Goal: Transaction & Acquisition: Purchase product/service

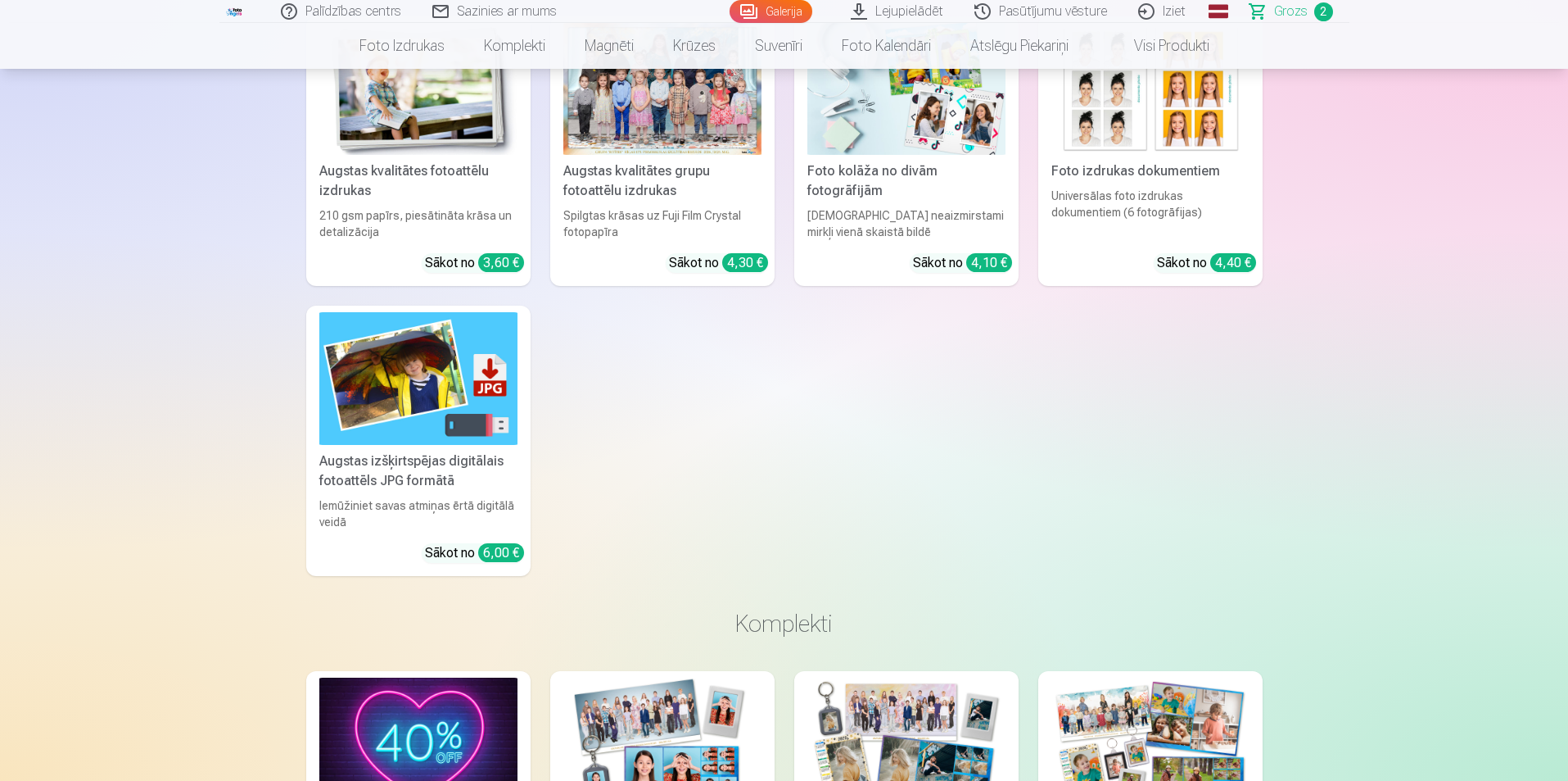
scroll to position [874, 0]
click at [1295, 7] on span "Grozs" at bounding box center [1291, 11] width 33 height 20
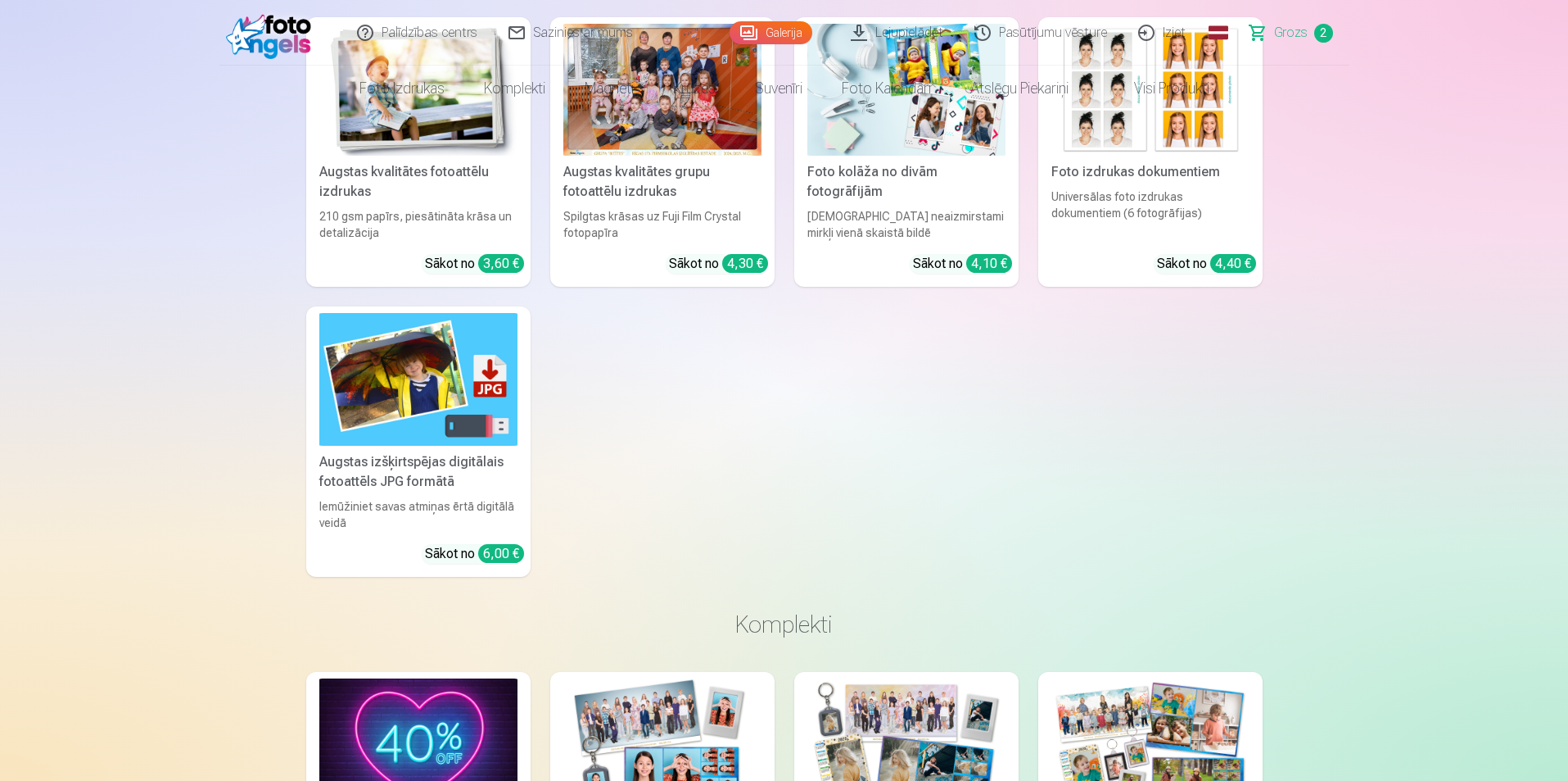
scroll to position [0, 0]
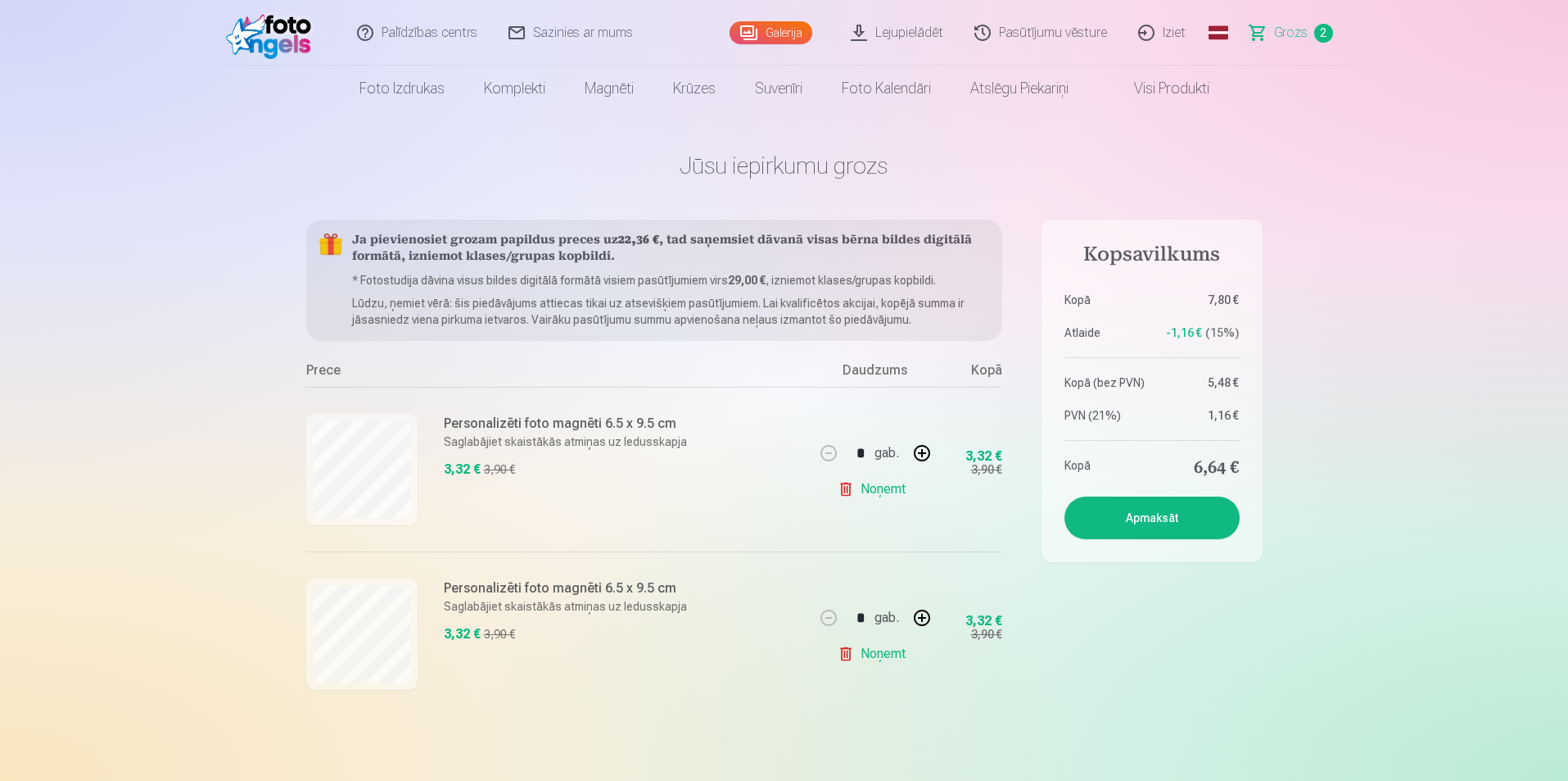
click at [1181, 526] on button "Apmaksāt" at bounding box center [1152, 518] width 175 height 43
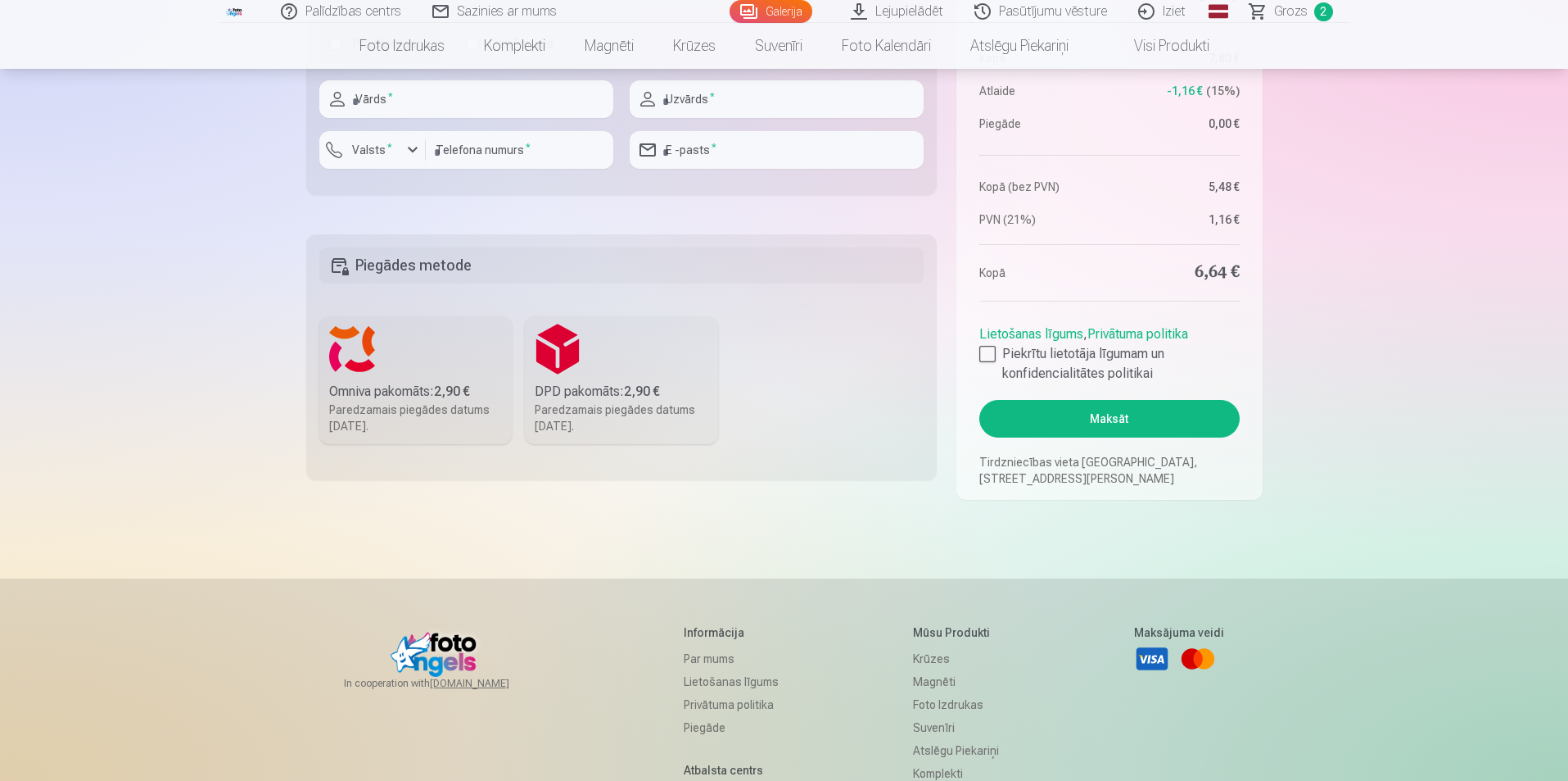
scroll to position [573, 0]
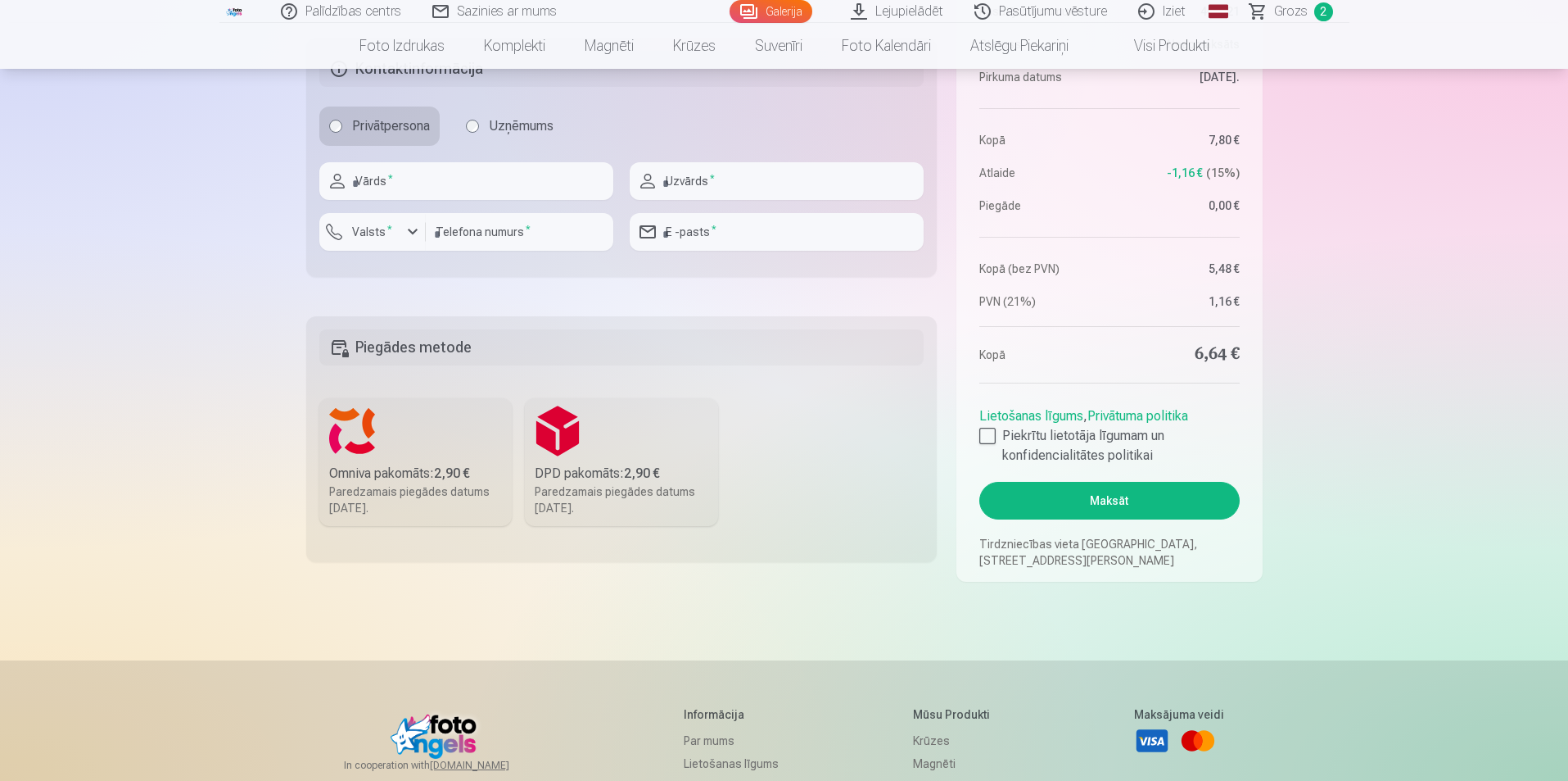
click at [418, 346] on h5 "Piegādes metode" at bounding box center [622, 347] width 606 height 36
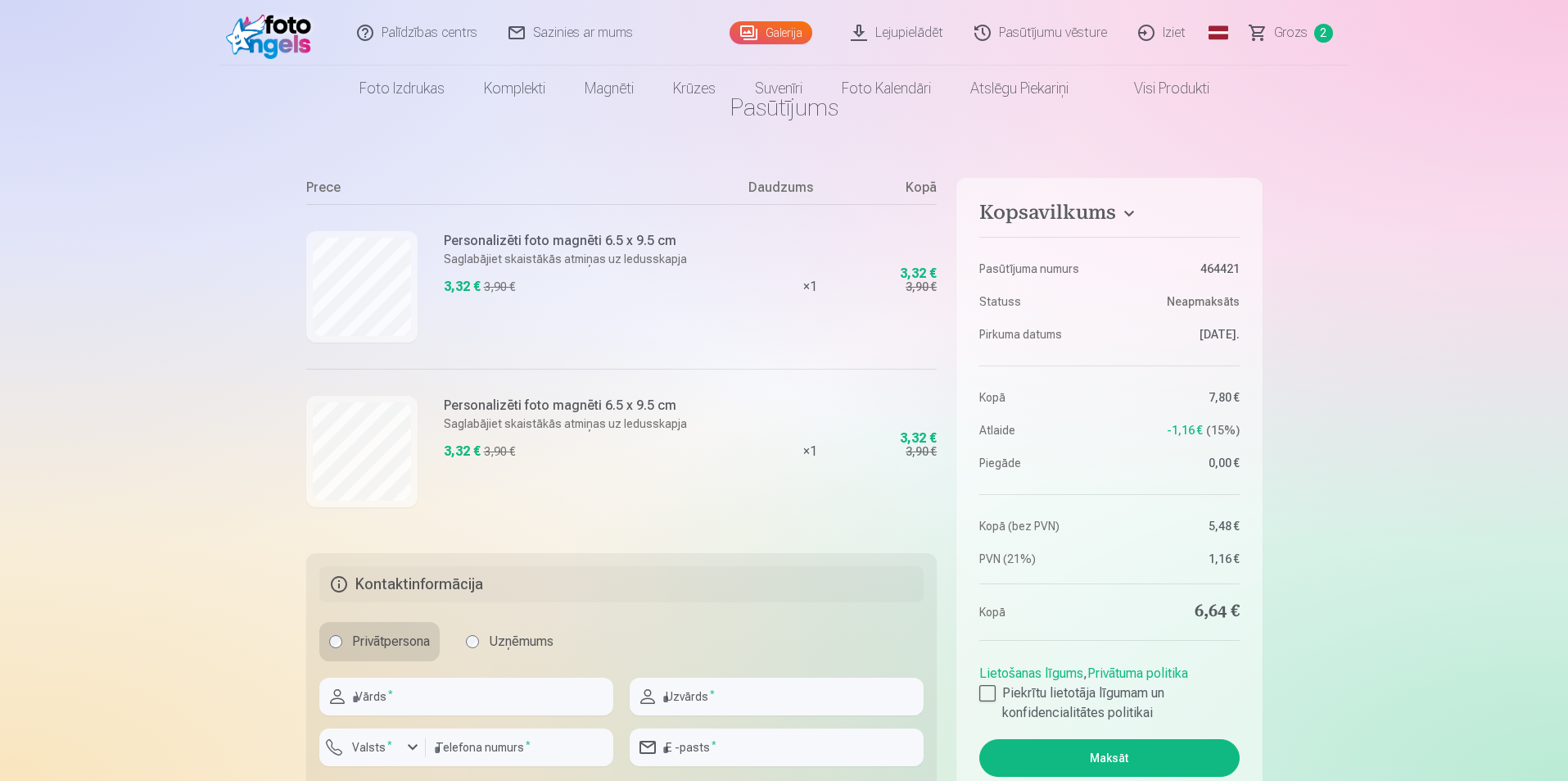
scroll to position [0, 0]
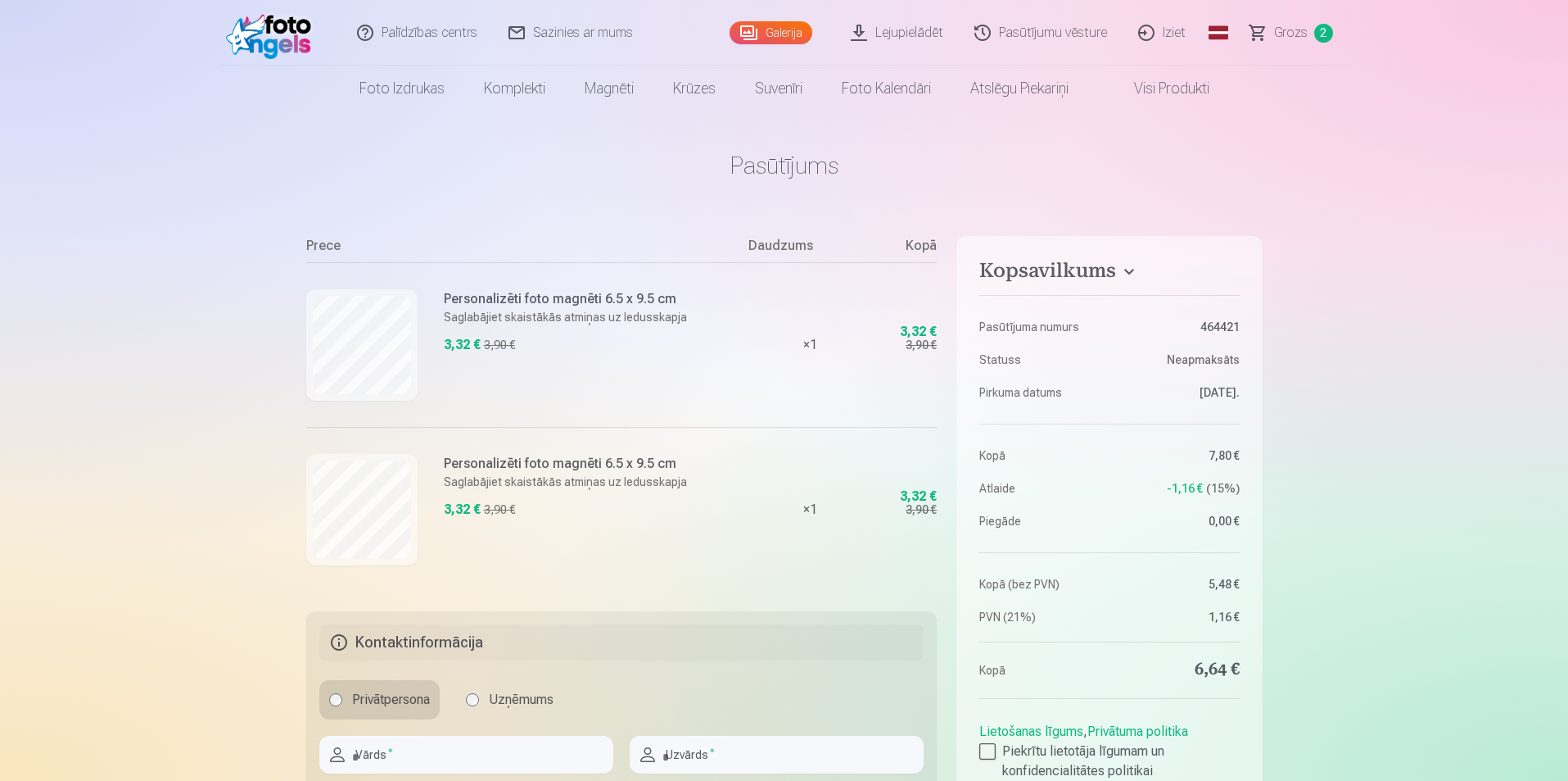
click at [550, 35] on link "Sazinies ar mums" at bounding box center [571, 33] width 156 height 65
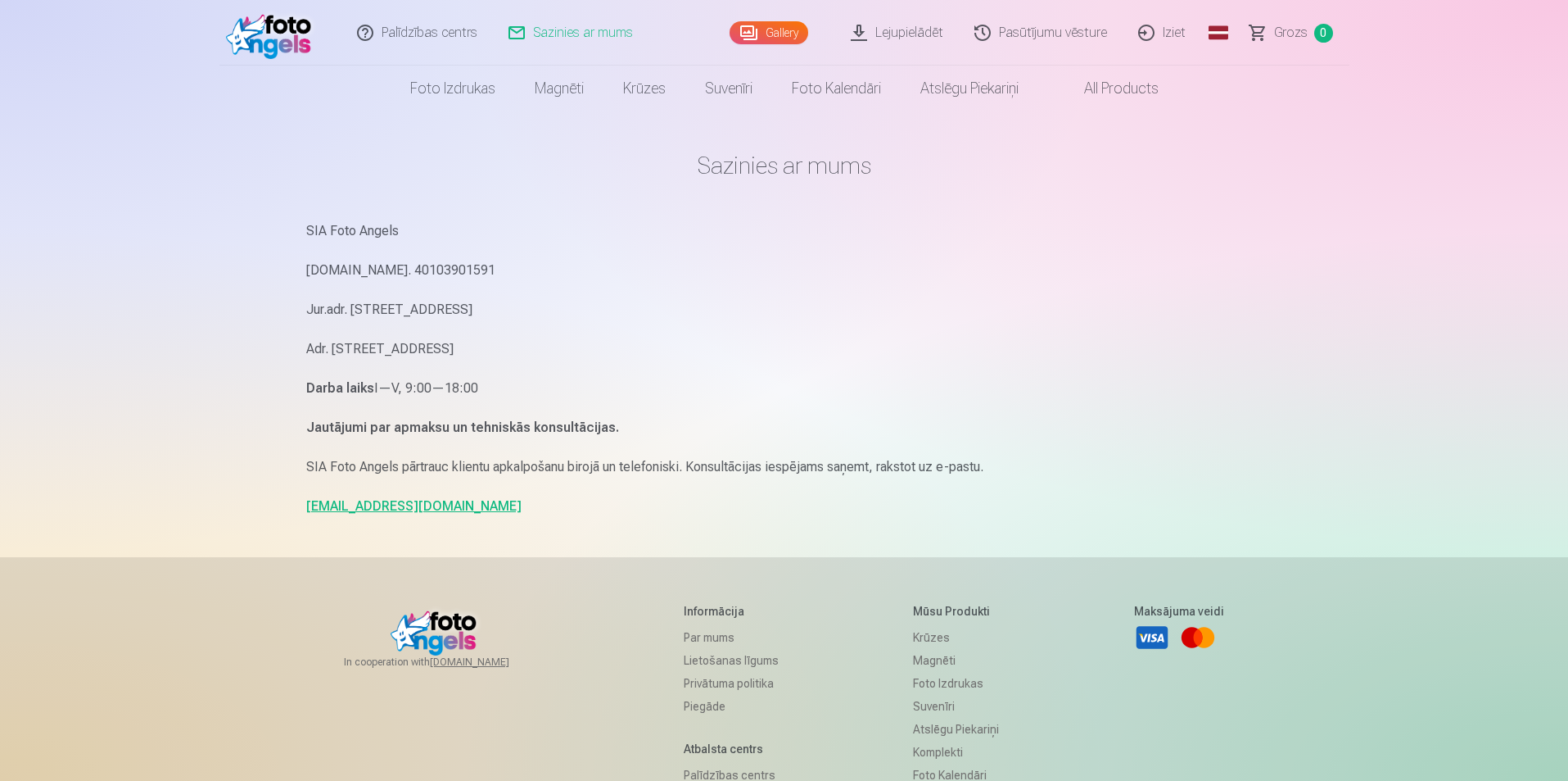
click at [428, 31] on link "Palīdzības centrs" at bounding box center [418, 33] width 151 height 65
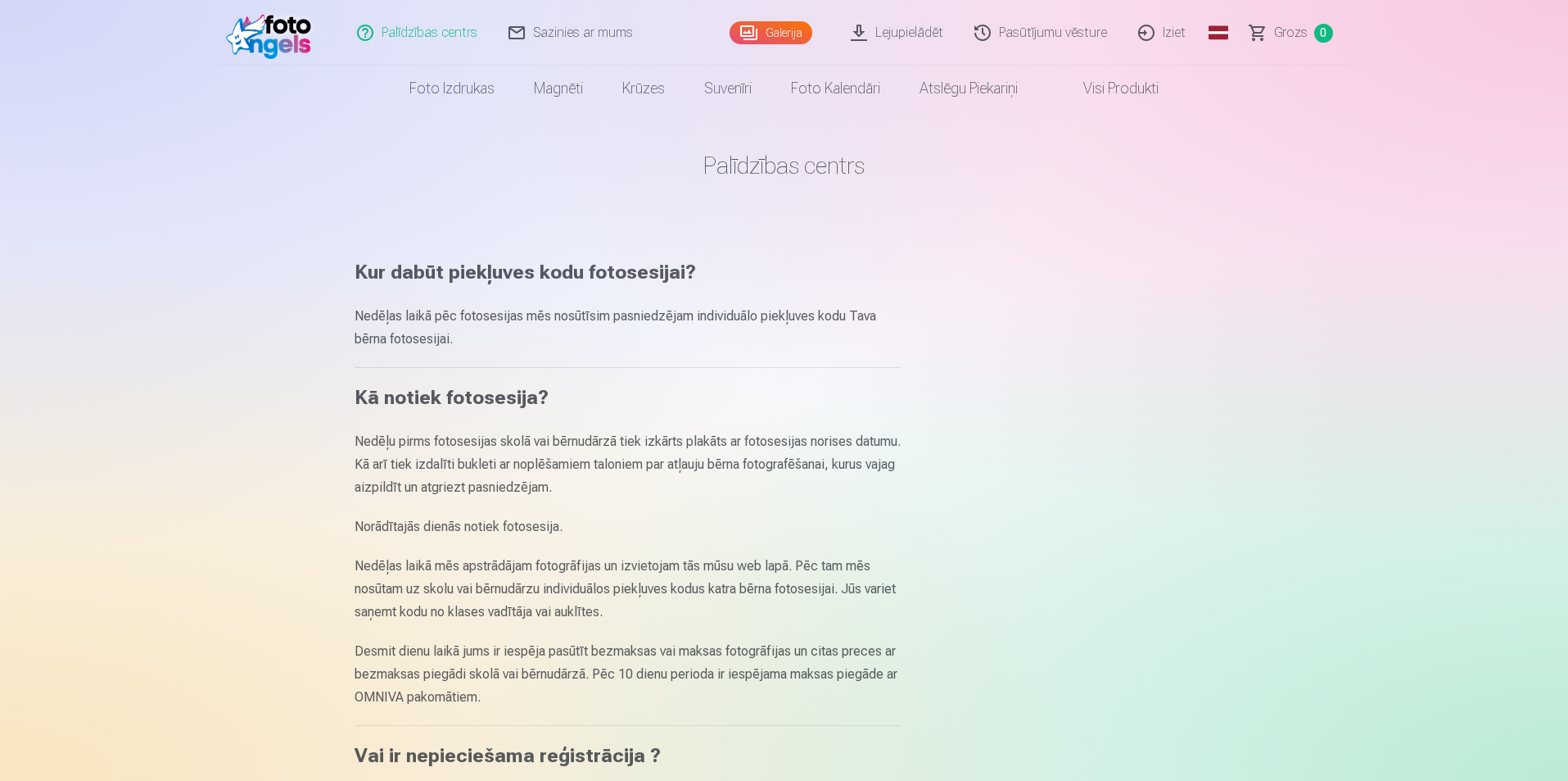
click at [549, 34] on link "Sazinies ar mums" at bounding box center [571, 33] width 156 height 65
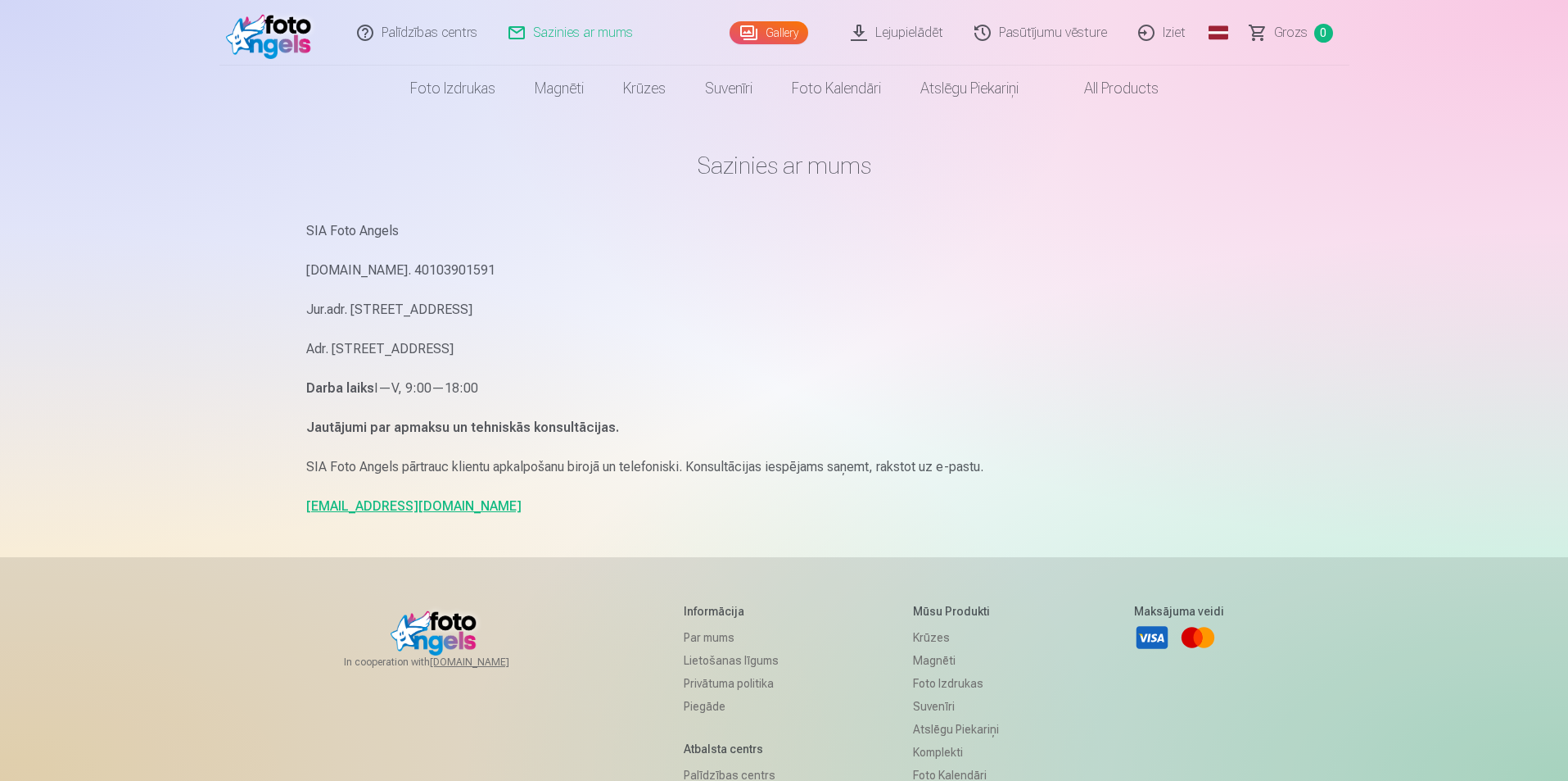
click at [374, 505] on link "[EMAIL_ADDRESS][DOMAIN_NAME]" at bounding box center [413, 505] width 215 height 15
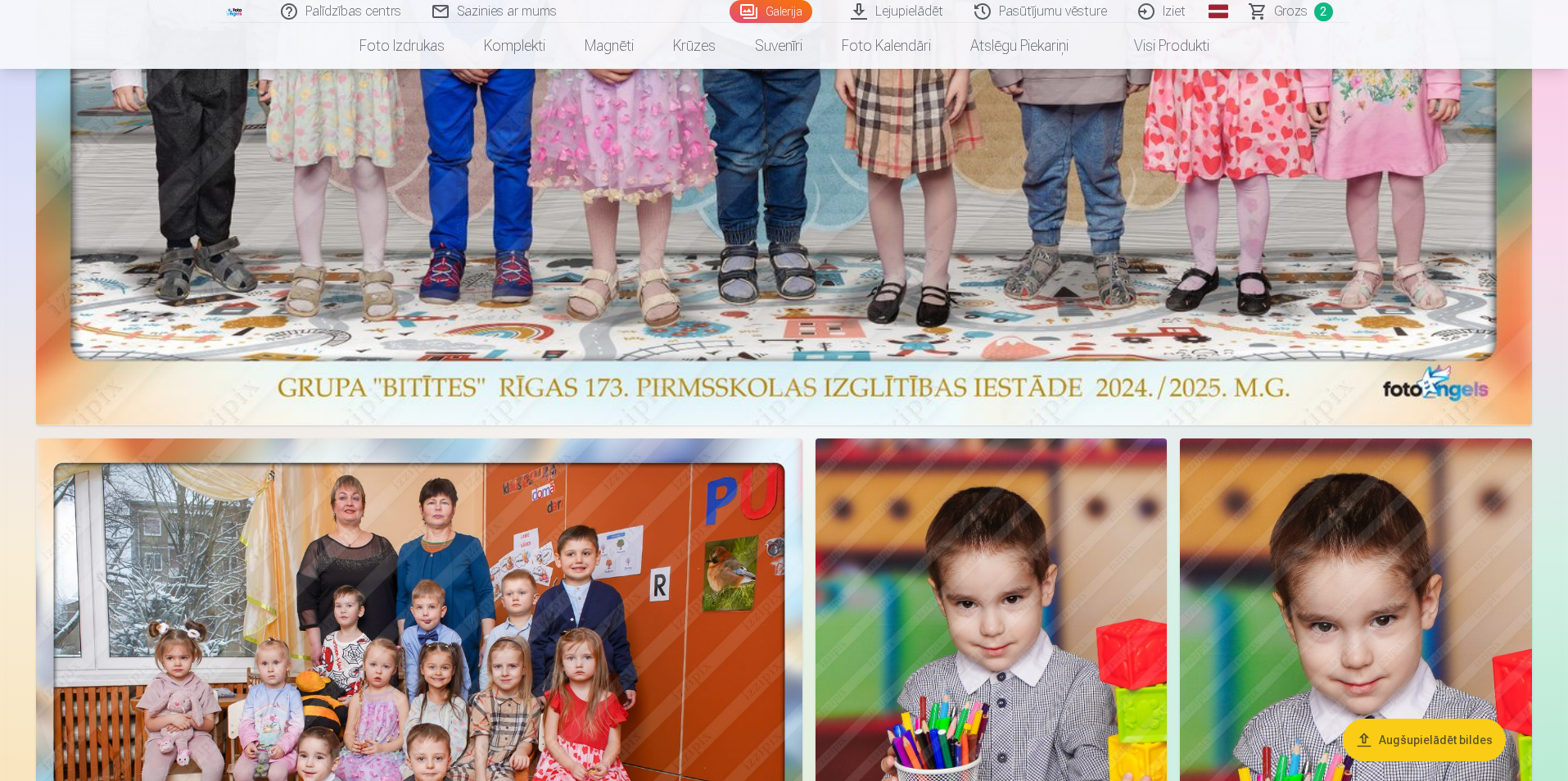
scroll to position [902, 0]
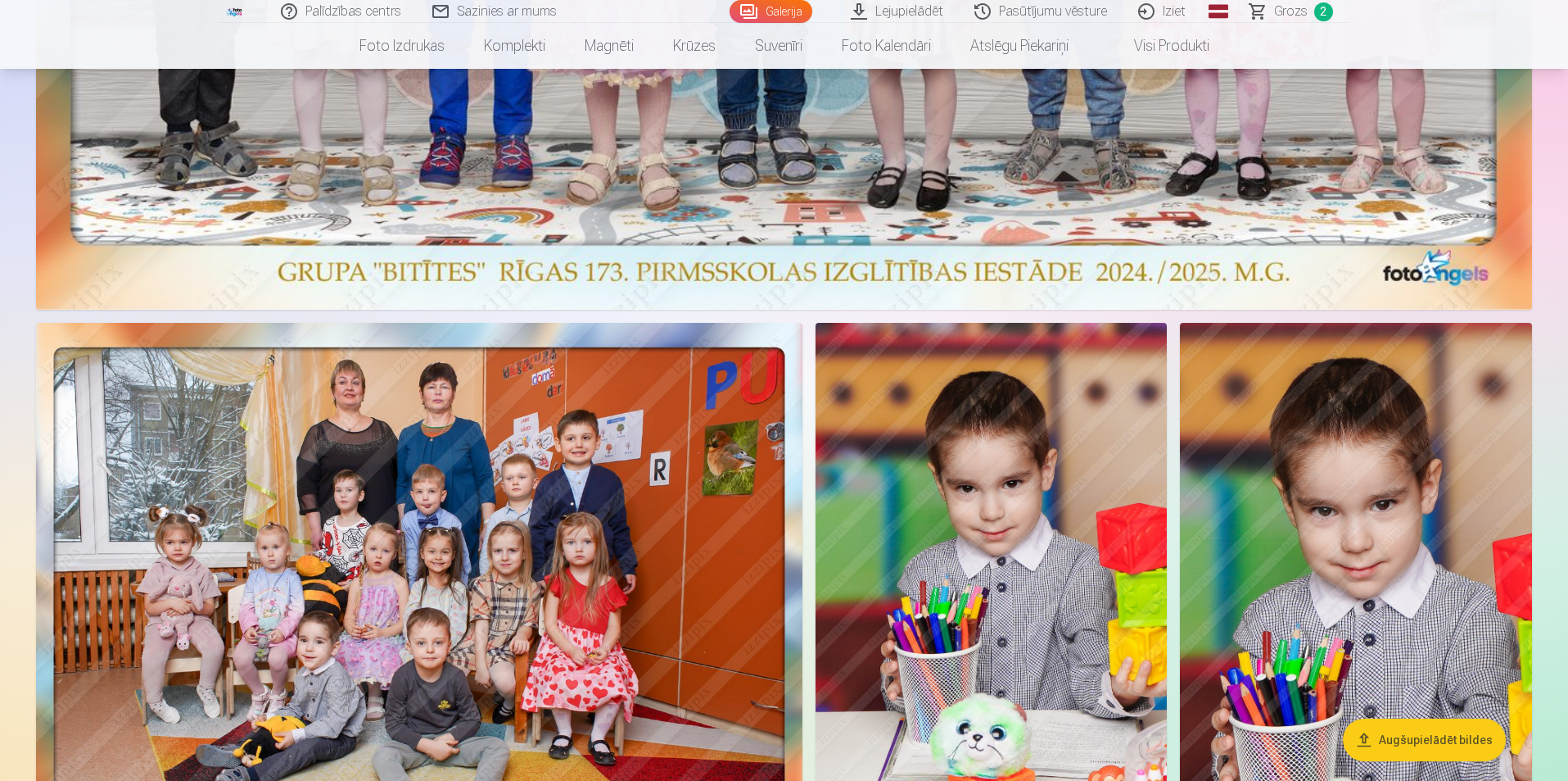
click at [987, 416] on img at bounding box center [991, 586] width 351 height 527
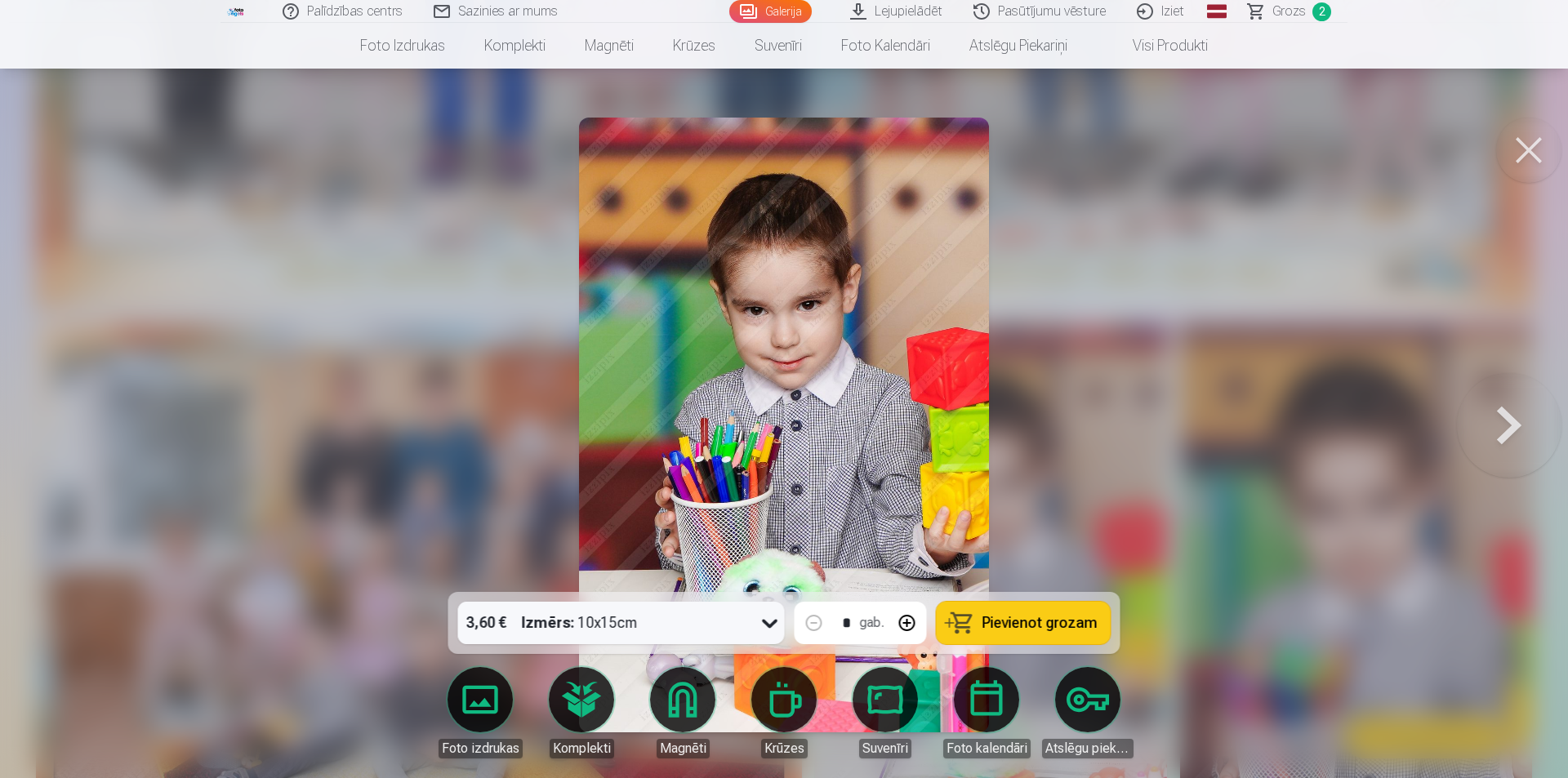
click at [1539, 152] on button at bounding box center [1528, 150] width 65 height 65
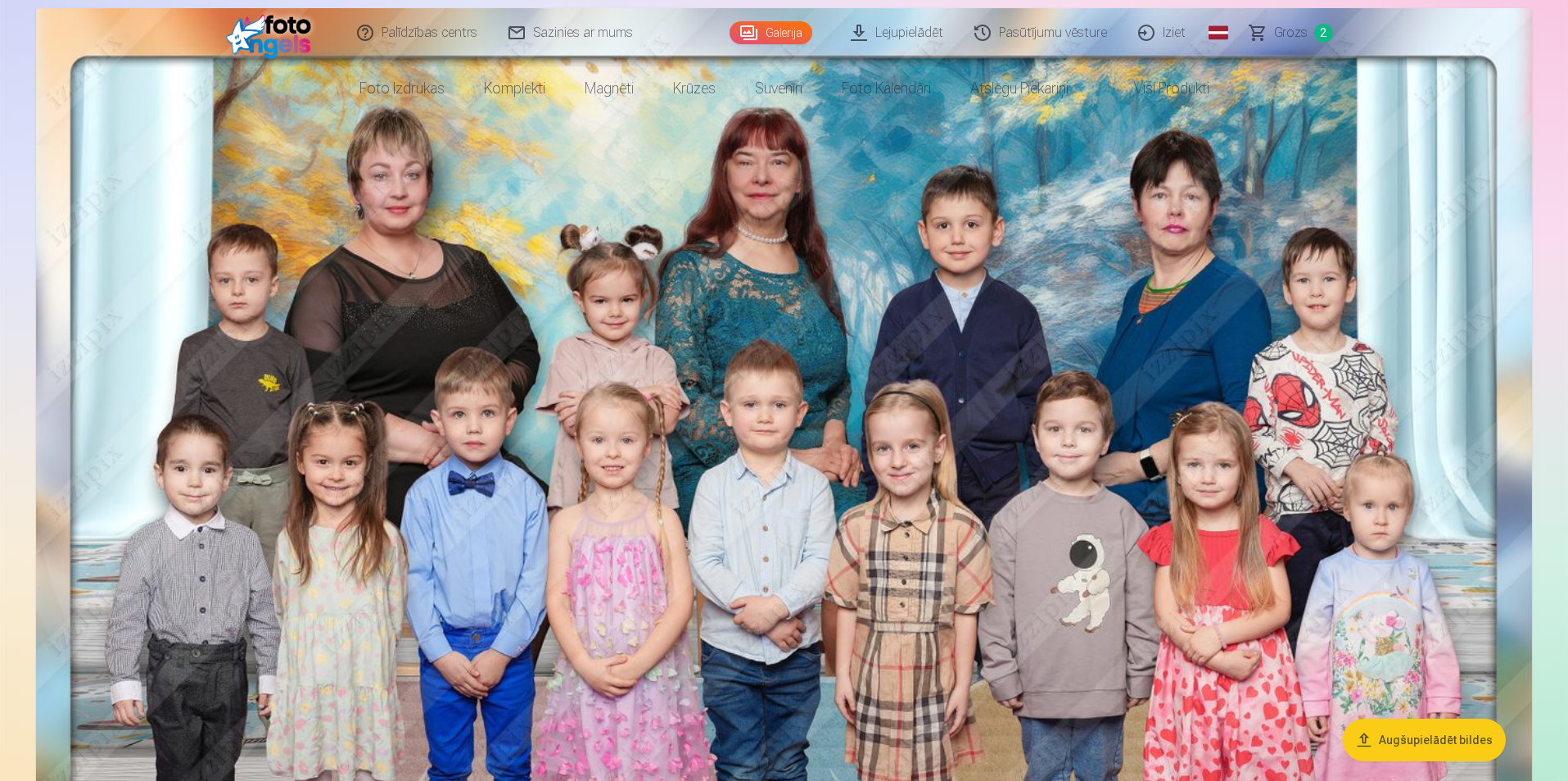
scroll to position [0, 0]
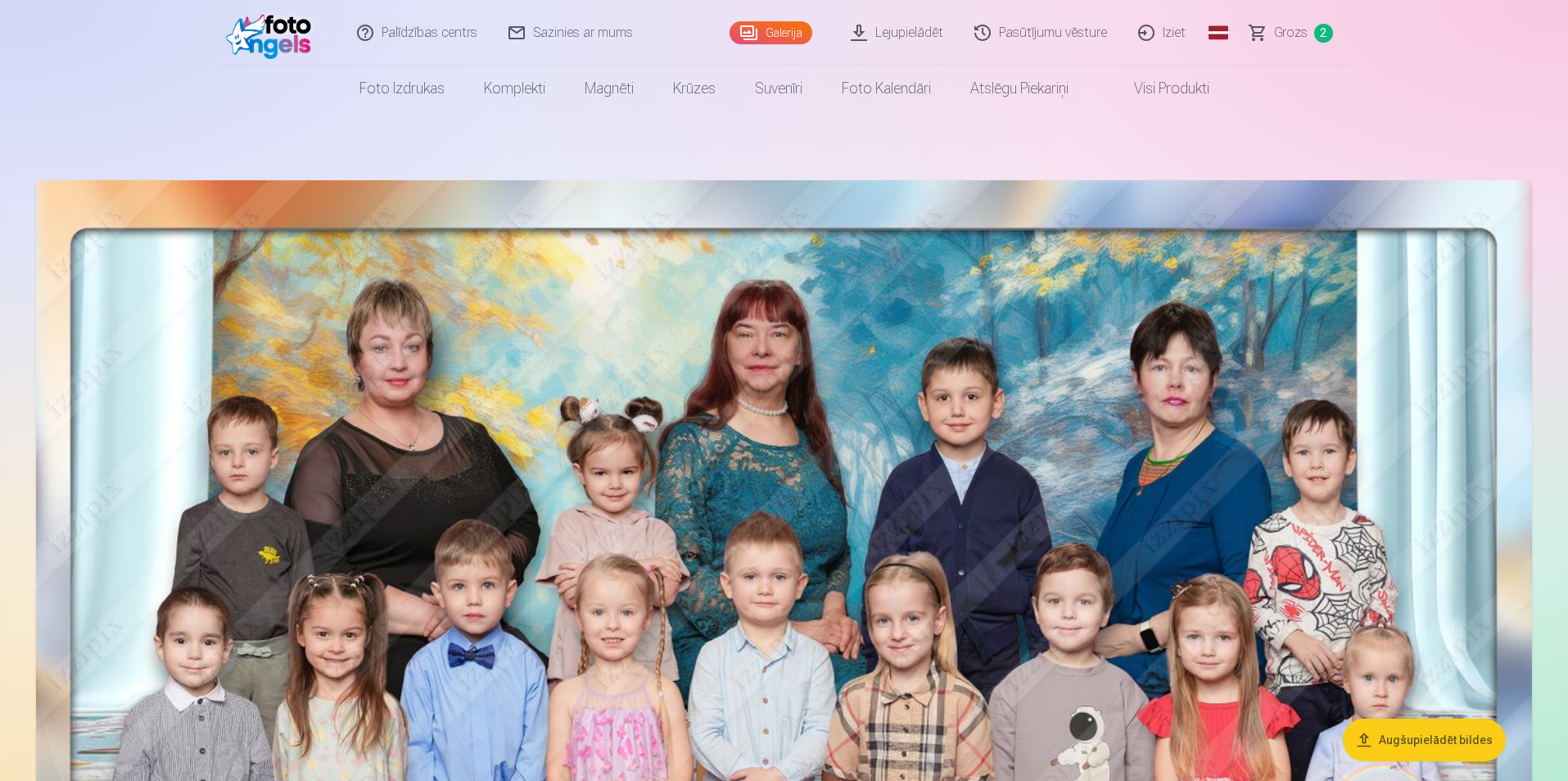
click at [403, 85] on link "Foto izdrukas" at bounding box center [402, 88] width 124 height 46
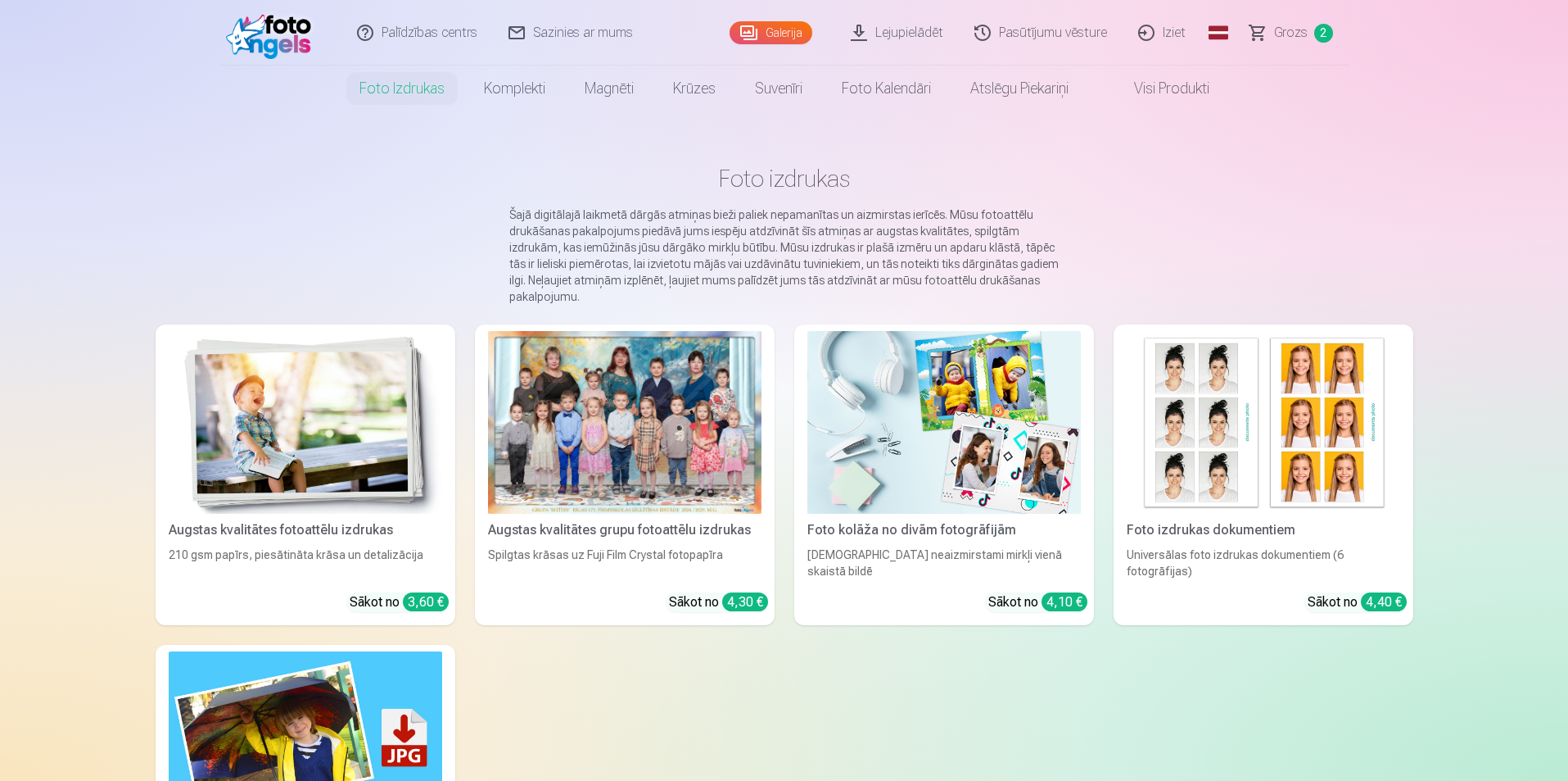
click at [674, 417] on div at bounding box center [625, 422] width 274 height 183
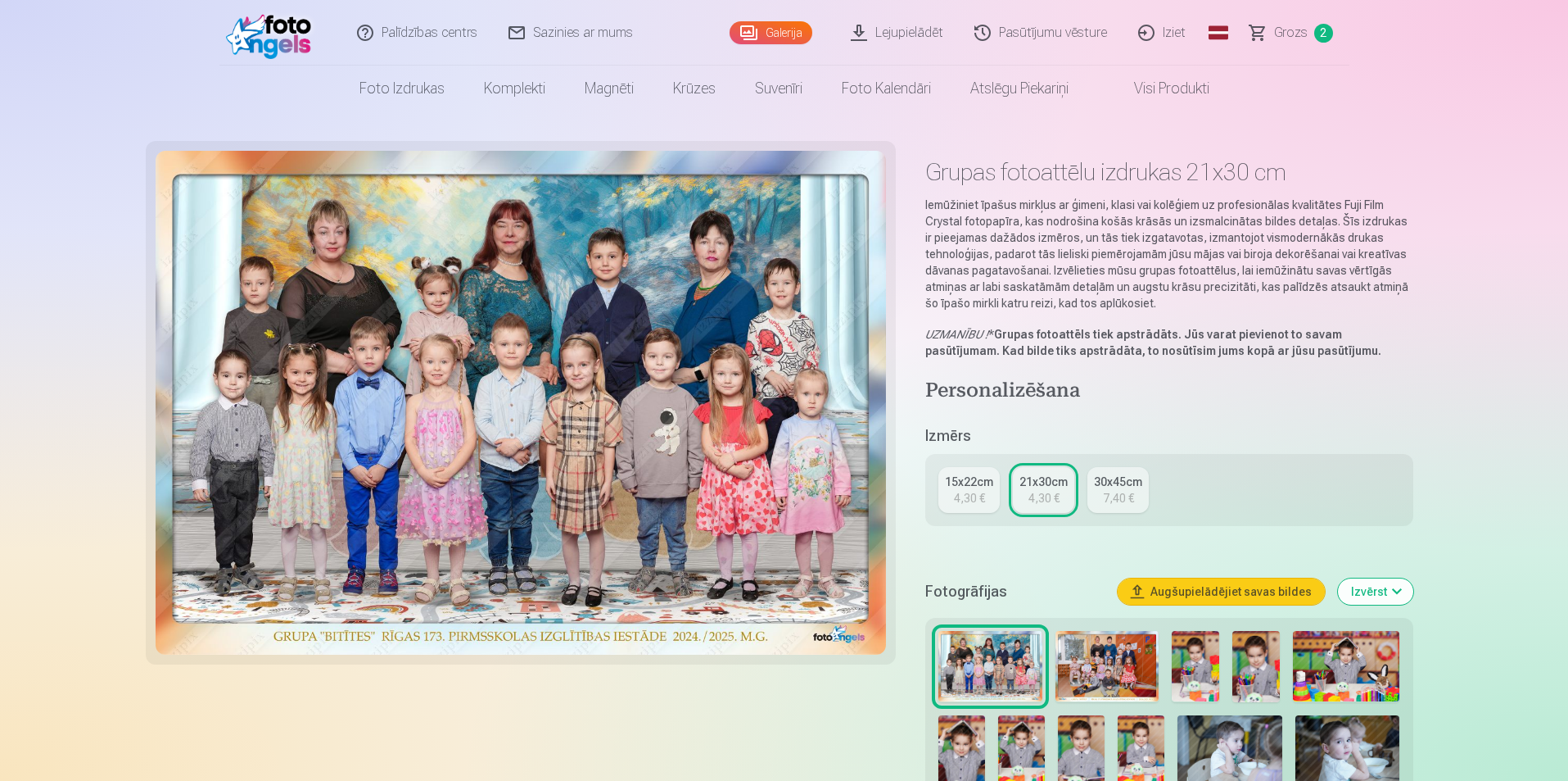
click at [1354, 739] on img at bounding box center [1348, 749] width 105 height 70
